Goal: Find specific page/section: Find specific page/section

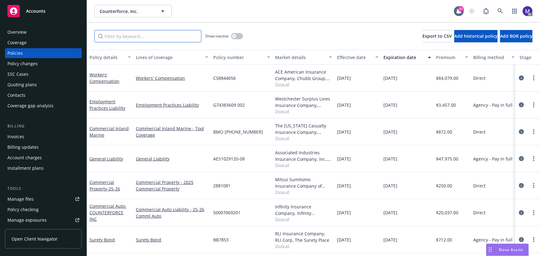
drag, startPoint x: 124, startPoint y: 37, endPoint x: 128, endPoint y: 37, distance: 4.7
click at [123, 38] on input "Filter by keyword..." at bounding box center [147, 36] width 107 height 12
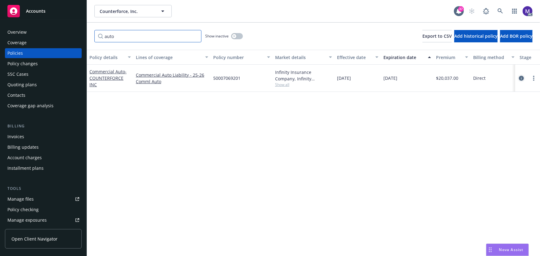
type input "auto"
click at [522, 80] on icon "circleInformation" at bounding box center [521, 78] width 5 height 5
